Goal: Navigation & Orientation: Find specific page/section

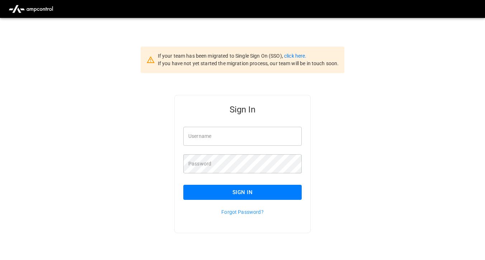
type input "**********"
click at [212, 189] on button "Sign In" at bounding box center [242, 192] width 118 height 15
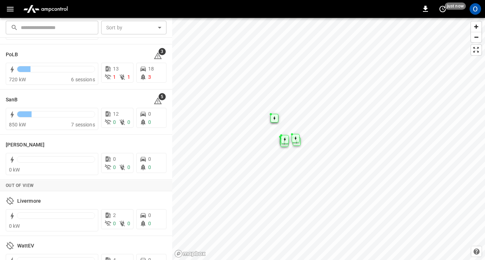
scroll to position [206, 0]
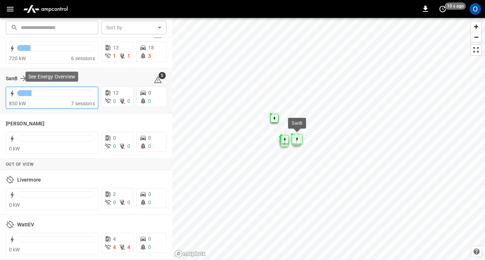
click at [36, 93] on div at bounding box center [55, 93] width 77 height 6
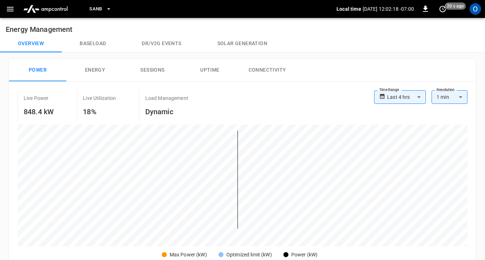
click at [10, 12] on icon "button" at bounding box center [10, 9] width 9 height 9
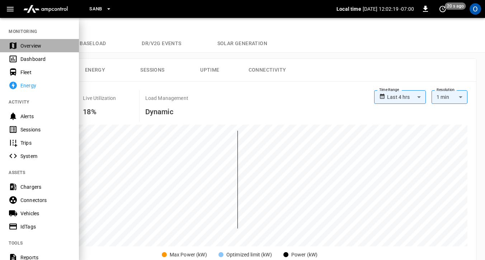
click at [32, 47] on div "Overview" at bounding box center [45, 45] width 50 height 7
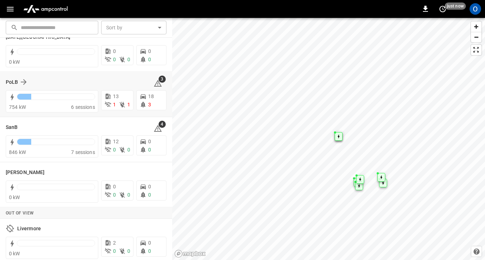
scroll to position [195, 0]
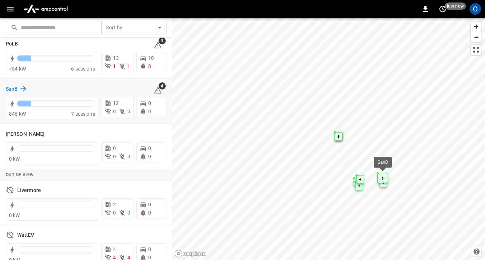
click at [17, 91] on h6 "SanB" at bounding box center [12, 89] width 12 height 8
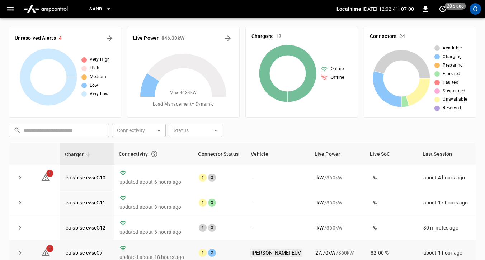
click at [260, 254] on link "Omar Bolt EUV" at bounding box center [276, 253] width 53 height 9
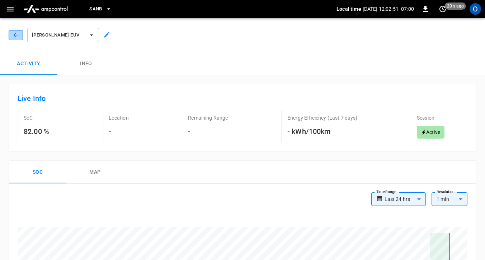
click at [19, 36] on button "button" at bounding box center [16, 35] width 14 height 10
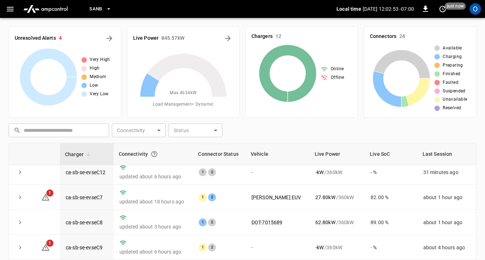
scroll to position [56, 0]
click at [77, 198] on link "ca-sb-se-evseC7" at bounding box center [84, 197] width 40 height 9
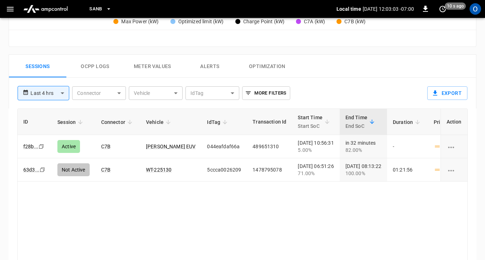
scroll to position [319, 0]
